Goal: Transaction & Acquisition: Purchase product/service

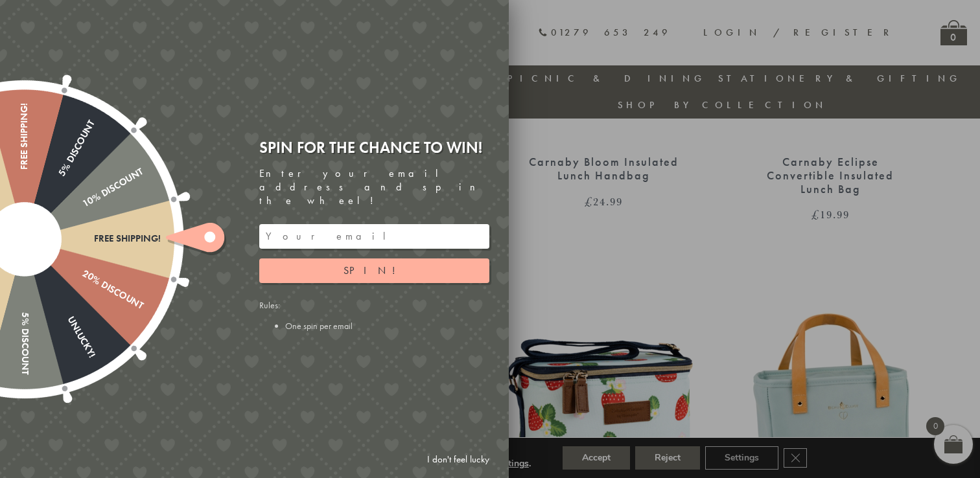
scroll to position [718, 0]
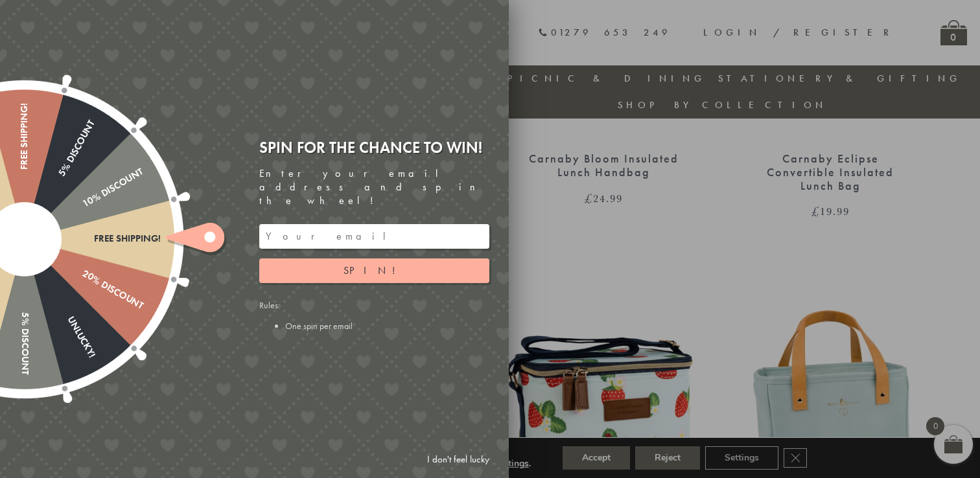
click at [546, 178] on div at bounding box center [490, 239] width 980 height 478
click at [468, 458] on link "I don't feel lucky" at bounding box center [458, 460] width 75 height 24
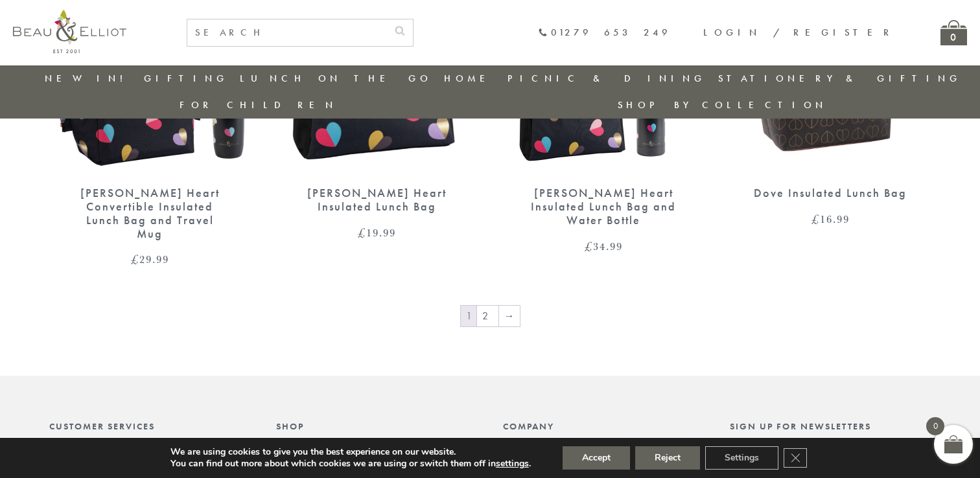
scroll to position [2257, 0]
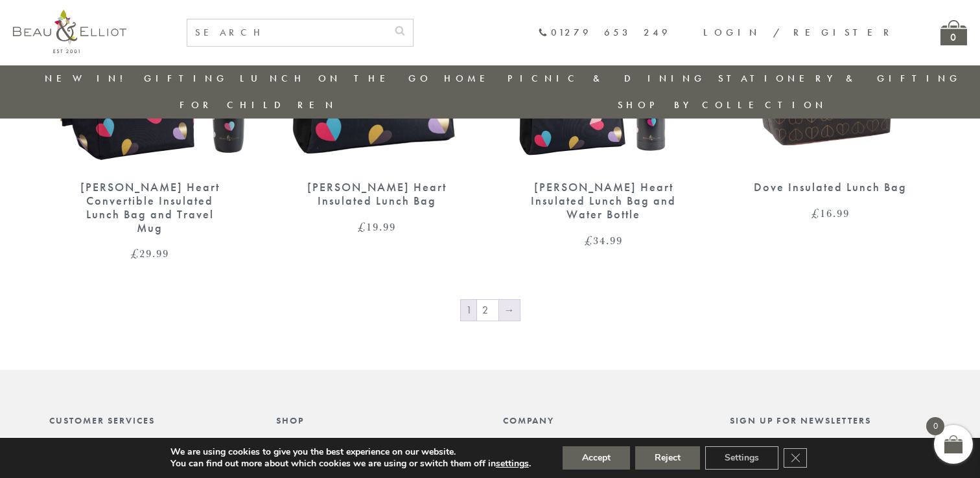
click at [502, 300] on link "→" at bounding box center [509, 310] width 21 height 21
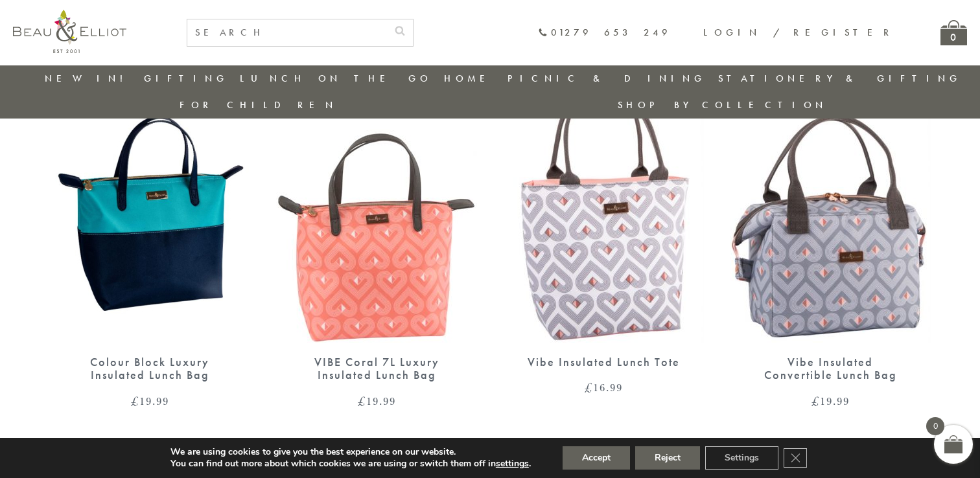
scroll to position [933, 0]
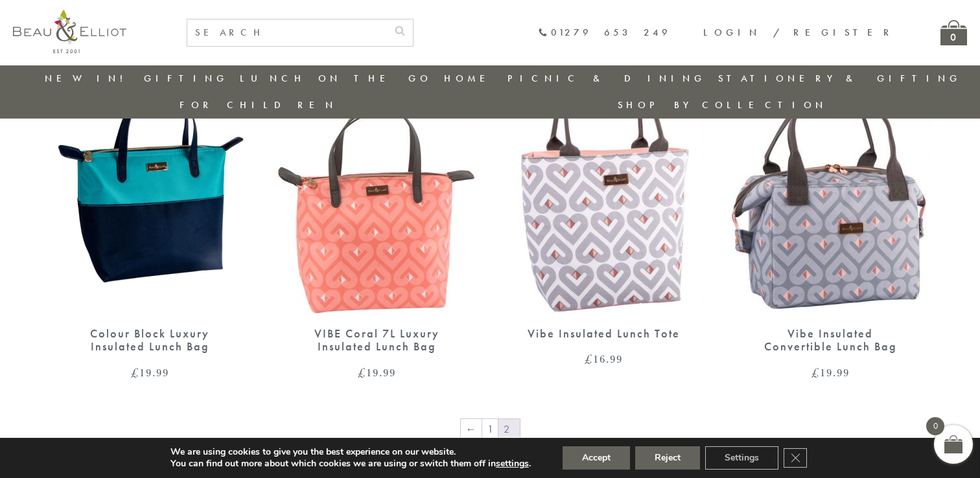
click at [813, 327] on div "Vibe Insulated Convertible Lunch Bag" at bounding box center [830, 340] width 156 height 27
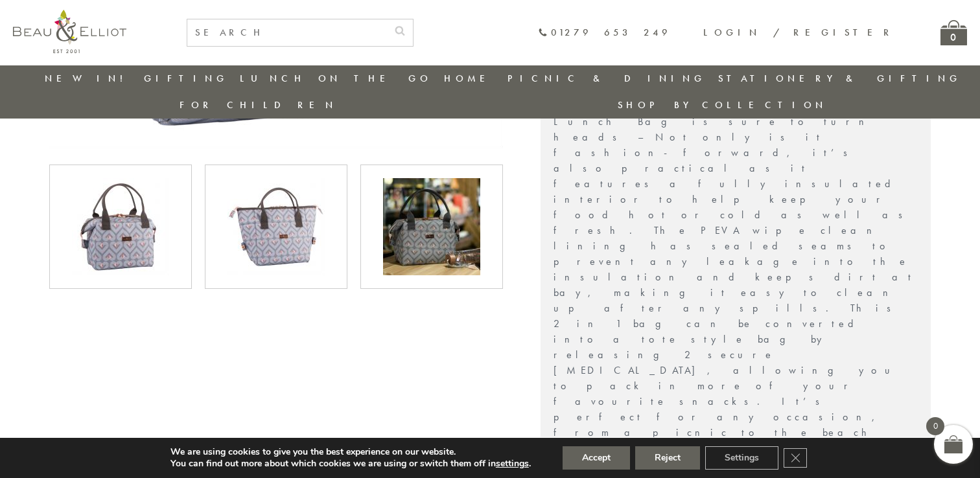
scroll to position [491, 0]
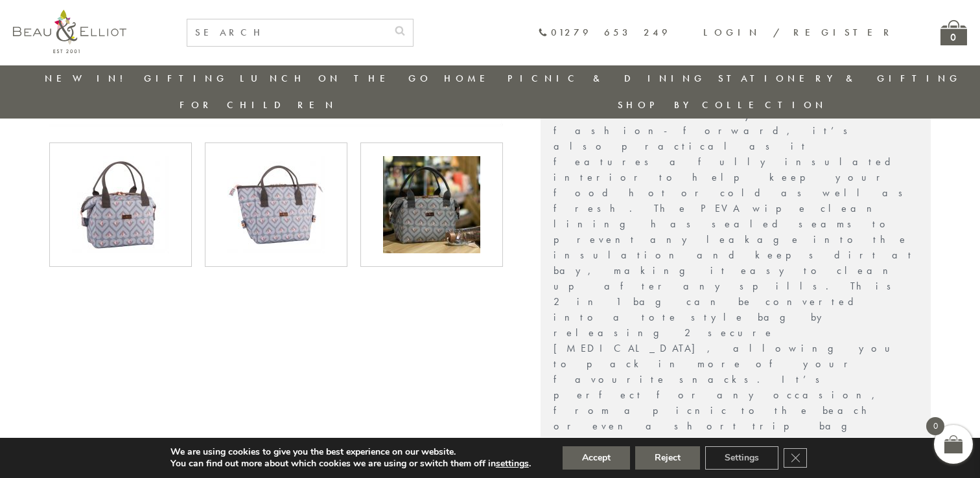
click at [465, 201] on img at bounding box center [431, 204] width 97 height 97
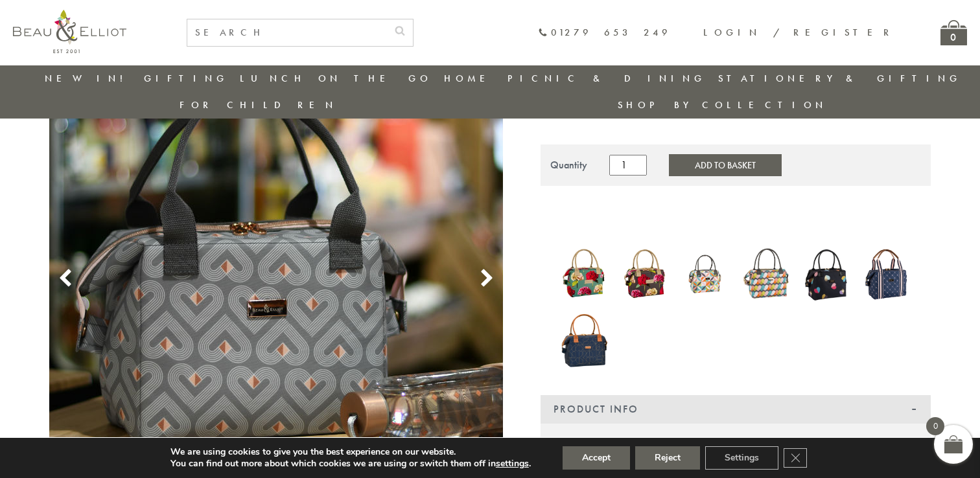
scroll to position [104, 0]
